Goal: Transaction & Acquisition: Purchase product/service

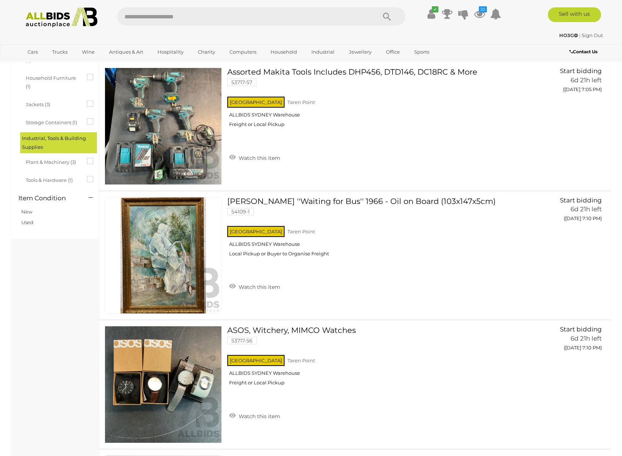
scroll to position [293, 0]
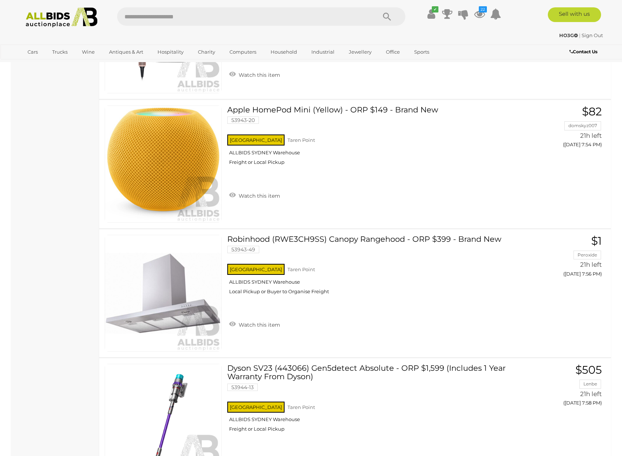
scroll to position [3616, 0]
click at [161, 160] on link at bounding box center [163, 163] width 117 height 117
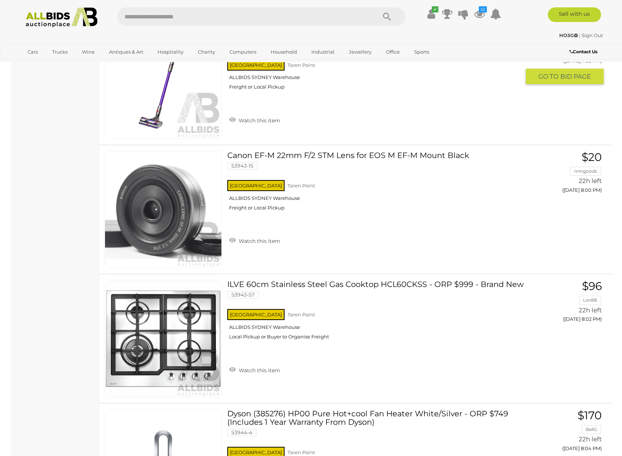
scroll to position [3960, 0]
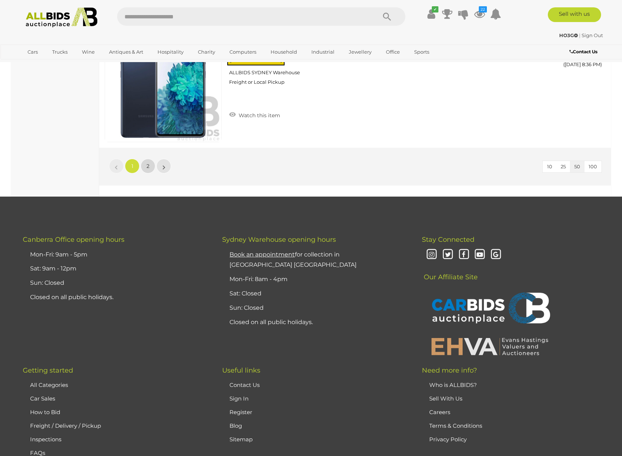
click at [152, 162] on link "2" at bounding box center [148, 166] width 15 height 15
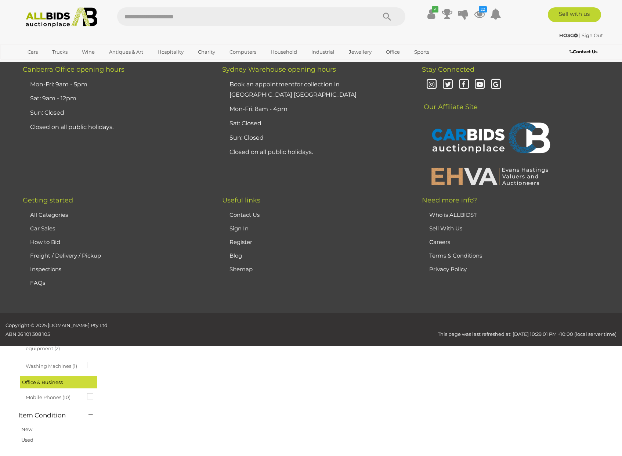
scroll to position [25, 0]
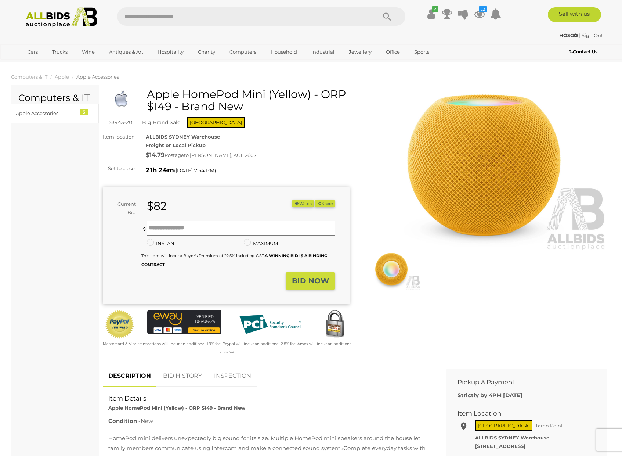
click at [490, 195] on img at bounding box center [484, 171] width 247 height 159
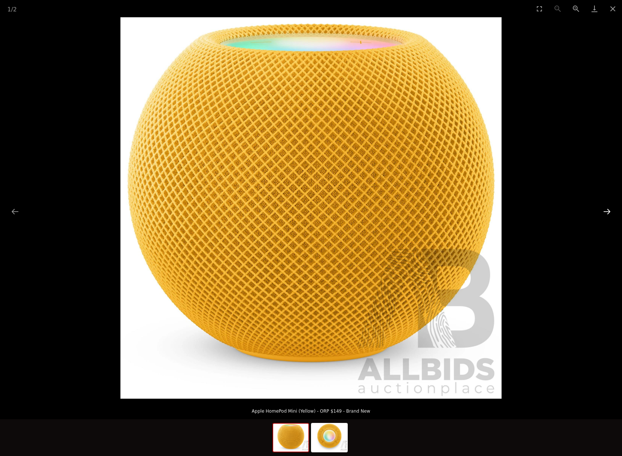
click at [609, 212] on button "Next slide" at bounding box center [607, 211] width 15 height 14
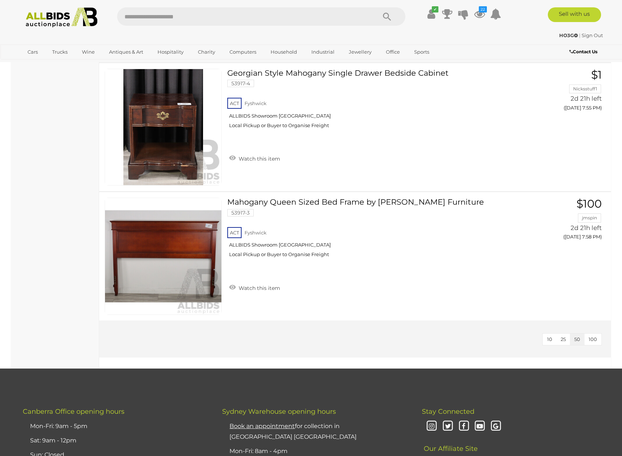
scroll to position [2822, 0]
